Goal: Task Accomplishment & Management: Use online tool/utility

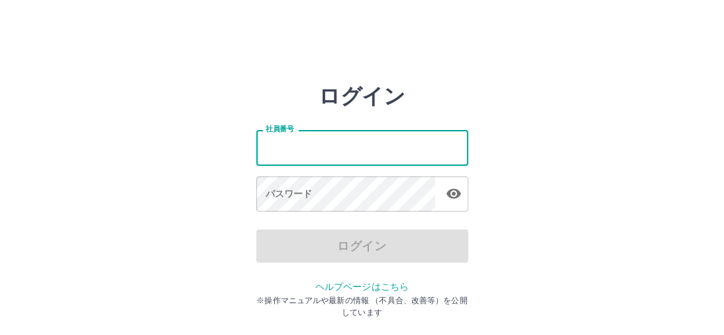
drag, startPoint x: 0, startPoint y: 0, endPoint x: 288, endPoint y: 152, distance: 325.4
click at [288, 152] on input "社員番号" at bounding box center [362, 147] width 212 height 35
type input "*******"
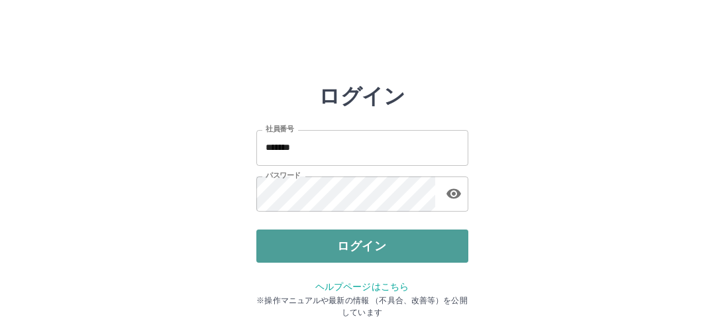
click at [321, 246] on button "ログイン" at bounding box center [362, 245] width 212 height 33
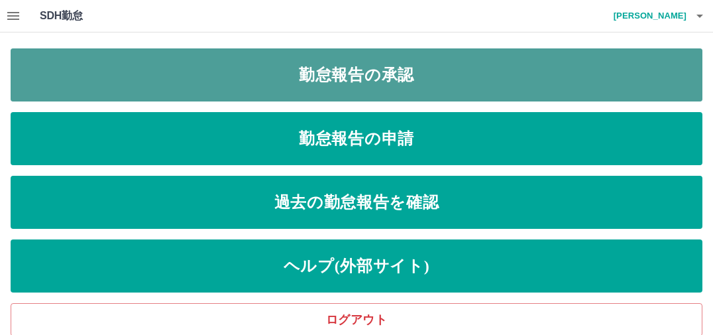
click at [357, 79] on link "勤怠報告の承認" at bounding box center [357, 74] width 692 height 53
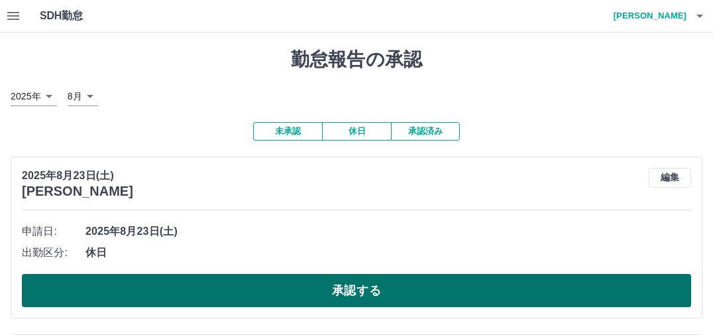
click at [244, 295] on button "承認する" at bounding box center [356, 290] width 669 height 33
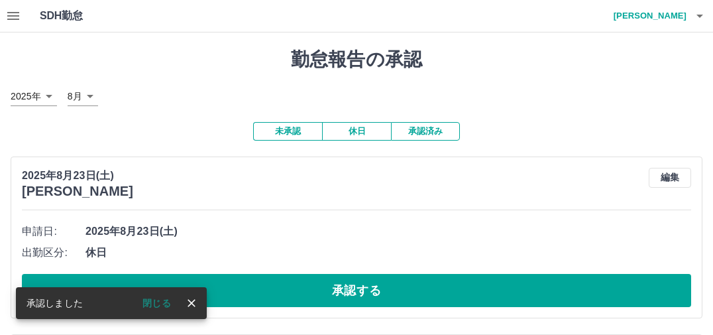
click at [244, 295] on button "承認する" at bounding box center [356, 290] width 669 height 33
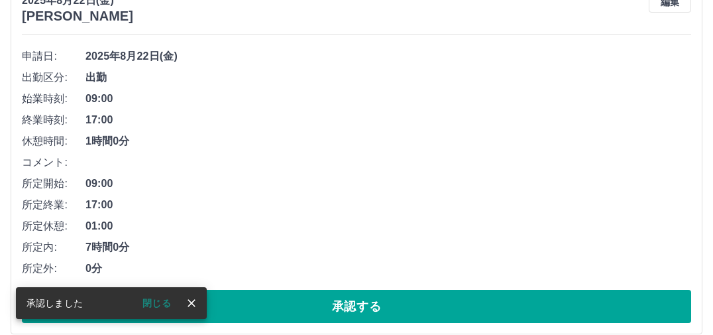
scroll to position [199, 0]
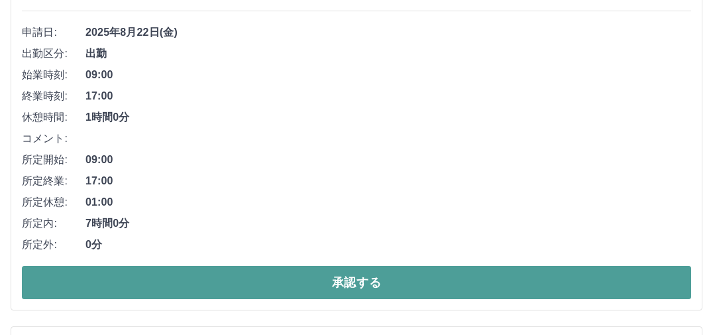
click at [273, 284] on button "承認する" at bounding box center [356, 282] width 669 height 33
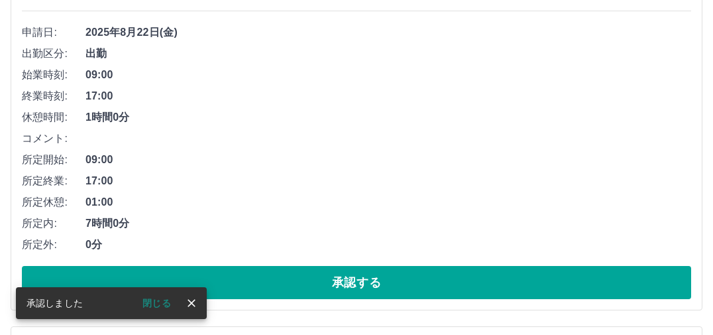
click at [273, 284] on button "承認する" at bounding box center [356, 282] width 669 height 33
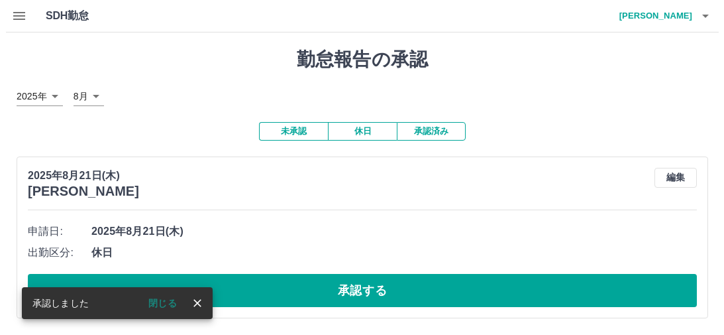
scroll to position [0, 0]
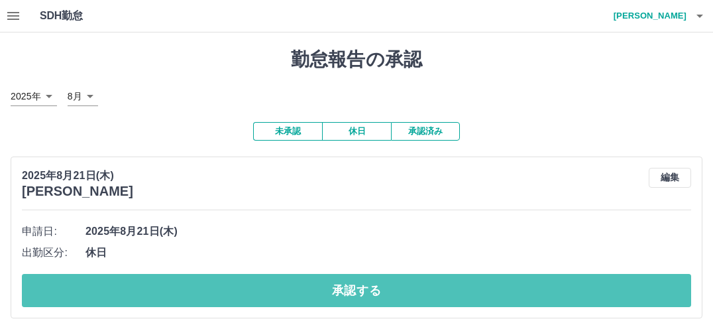
click at [273, 284] on button "承認する" at bounding box center [356, 290] width 669 height 33
